Goal: Check status: Check status

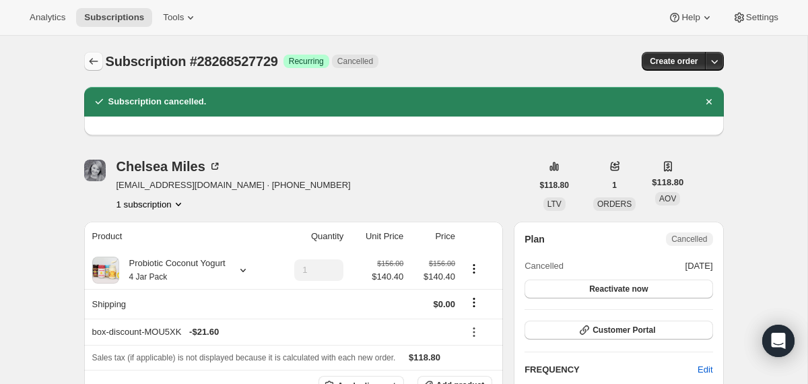
click at [96, 63] on icon "Subscriptions" at bounding box center [93, 61] width 13 height 13
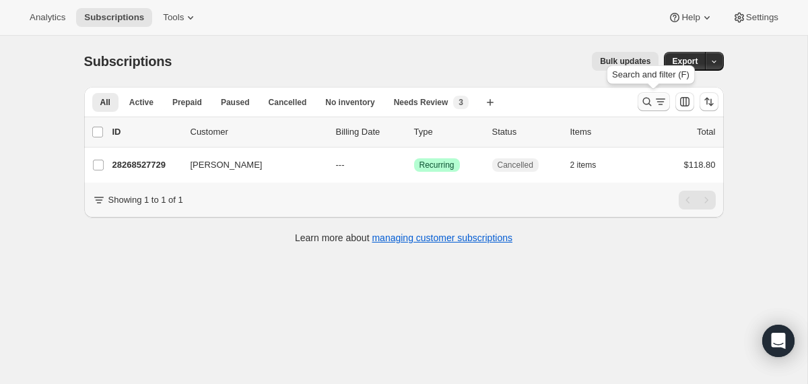
click at [644, 101] on icon "Search and filter results" at bounding box center [647, 101] width 13 height 13
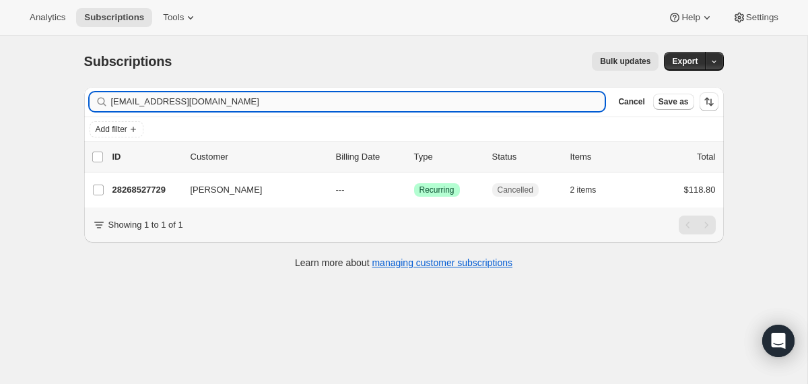
click at [479, 104] on input "[EMAIL_ADDRESS][DOMAIN_NAME]" at bounding box center [358, 101] width 494 height 19
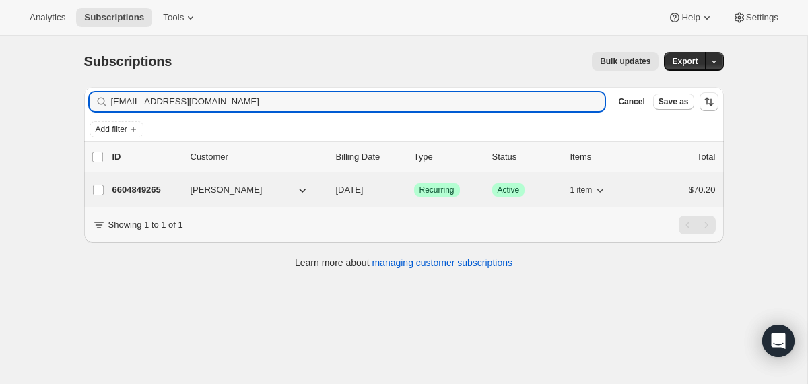
type input "[EMAIL_ADDRESS][DOMAIN_NAME]"
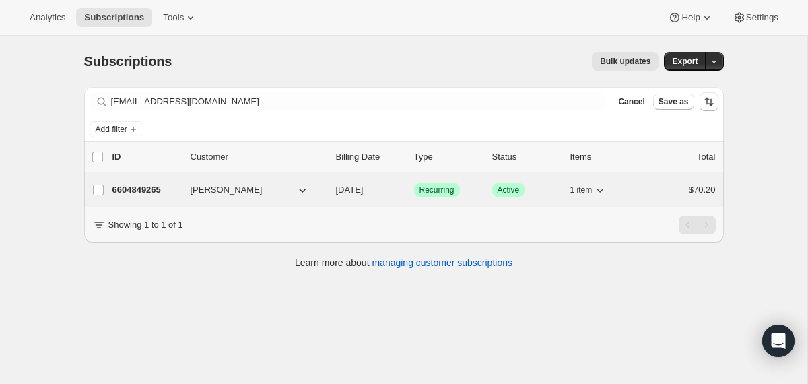
click at [327, 191] on div "6604849265 [PERSON_NAME] [DATE] Success Recurring Success Active 1 item $70.20" at bounding box center [414, 190] width 604 height 19
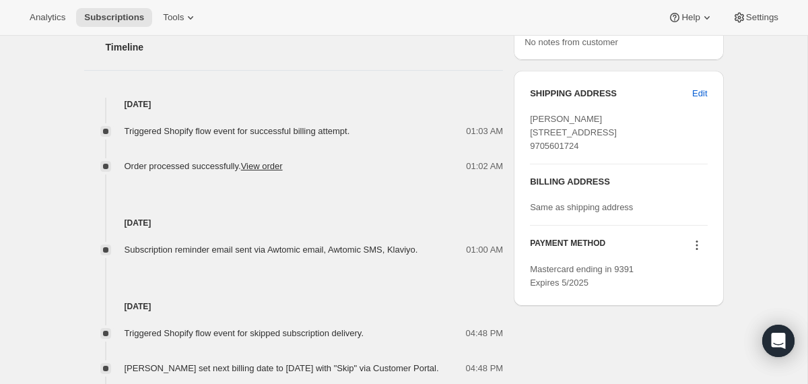
scroll to position [546, 0]
